Goal: Go to known website: Go to known website

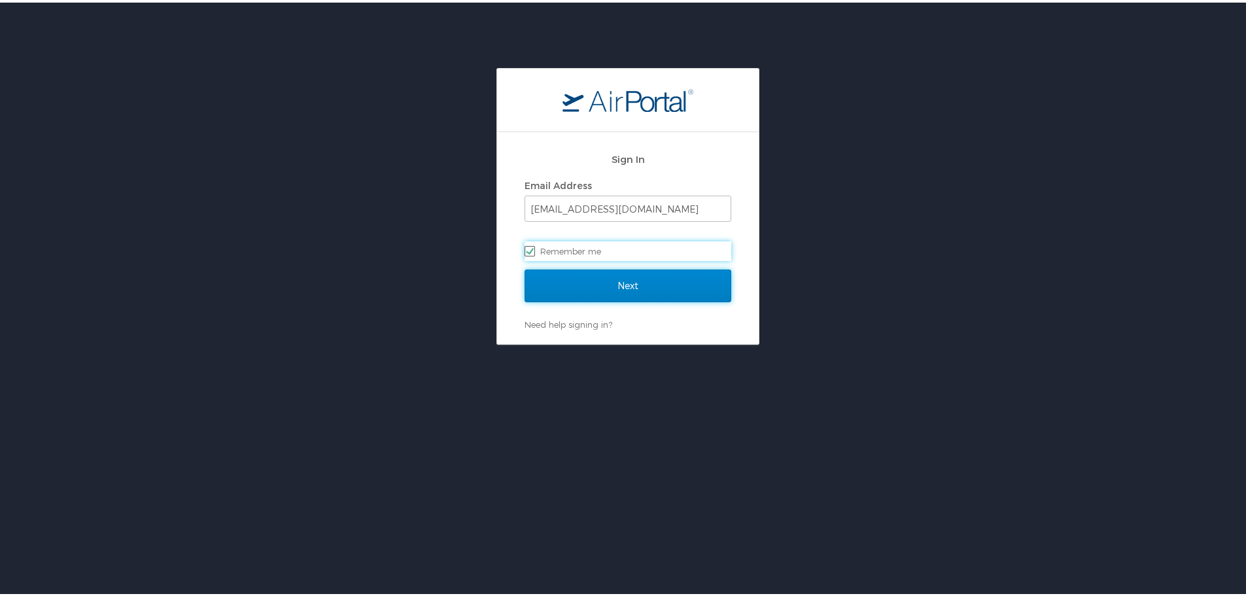
click at [674, 296] on input "Next" at bounding box center [628, 283] width 207 height 33
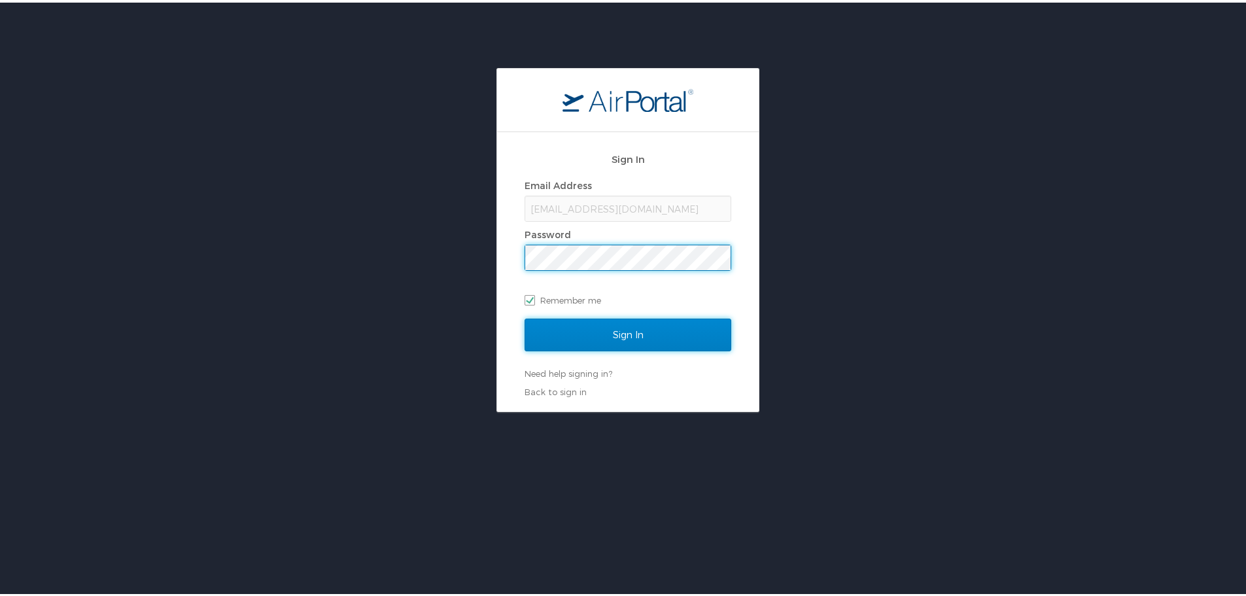
click at [640, 332] on input "Sign In" at bounding box center [628, 332] width 207 height 33
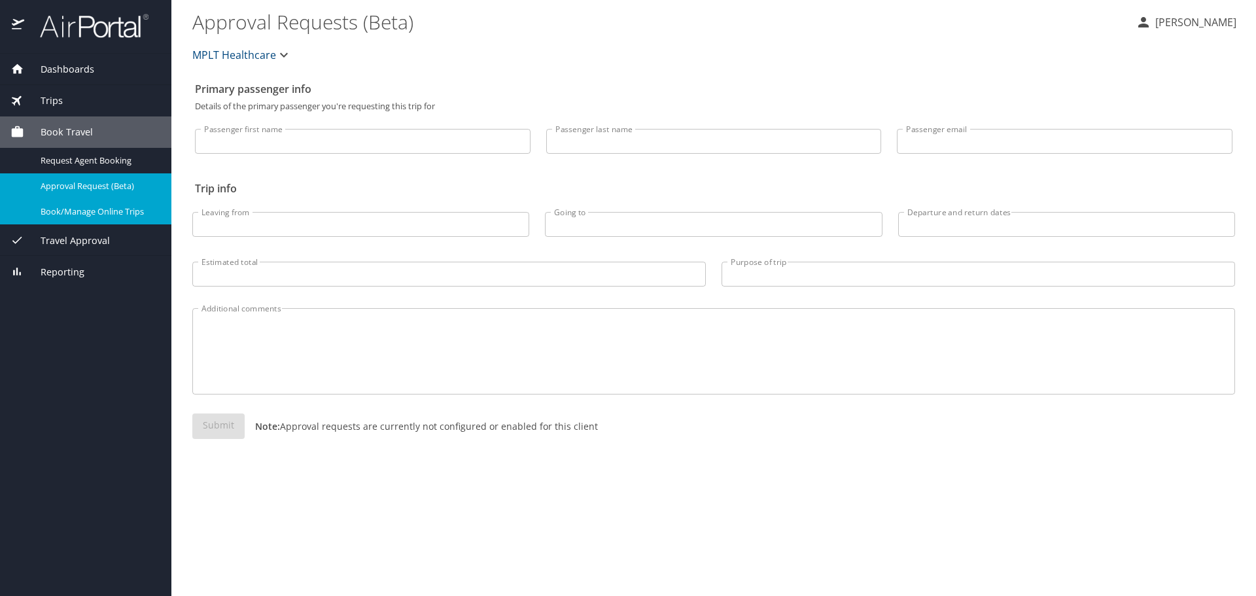
click at [122, 217] on span "Book/Manage Online Trips" at bounding box center [98, 211] width 115 height 12
